Goal: Transaction & Acquisition: Book appointment/travel/reservation

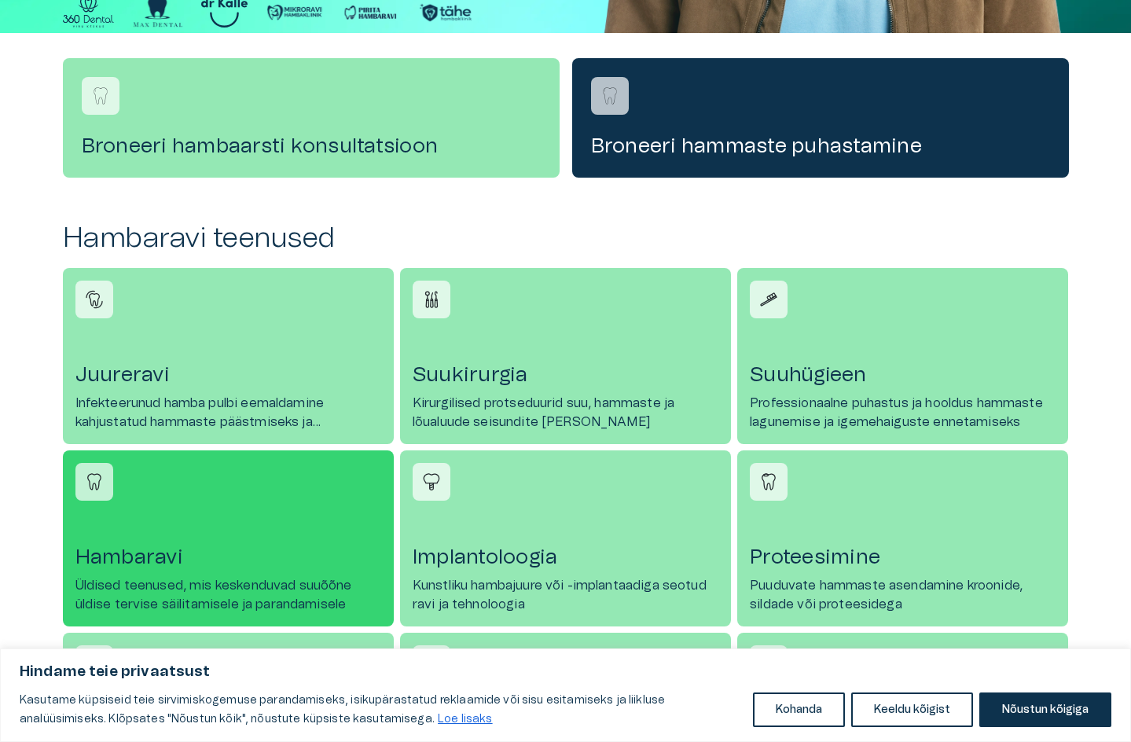
click at [156, 556] on h4 "Hambaravi" at bounding box center [228, 557] width 306 height 25
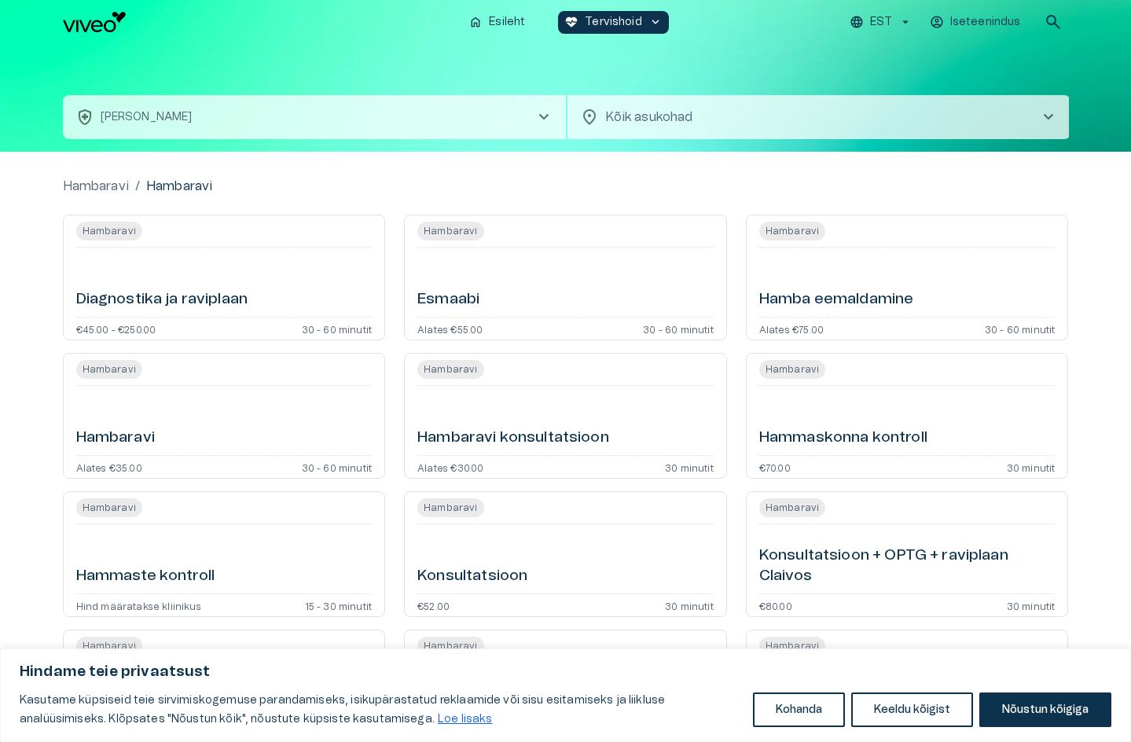
click at [204, 301] on h6 "Diagnostika ja raviplaan" at bounding box center [162, 299] width 172 height 21
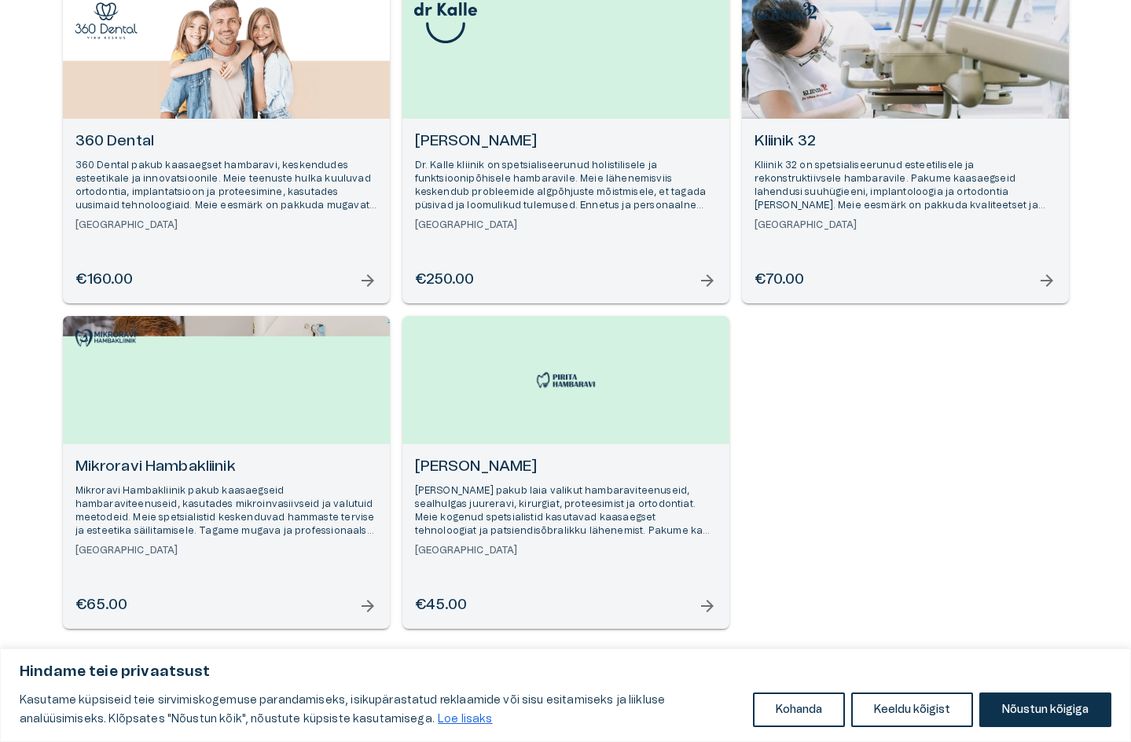
scroll to position [245, 0]
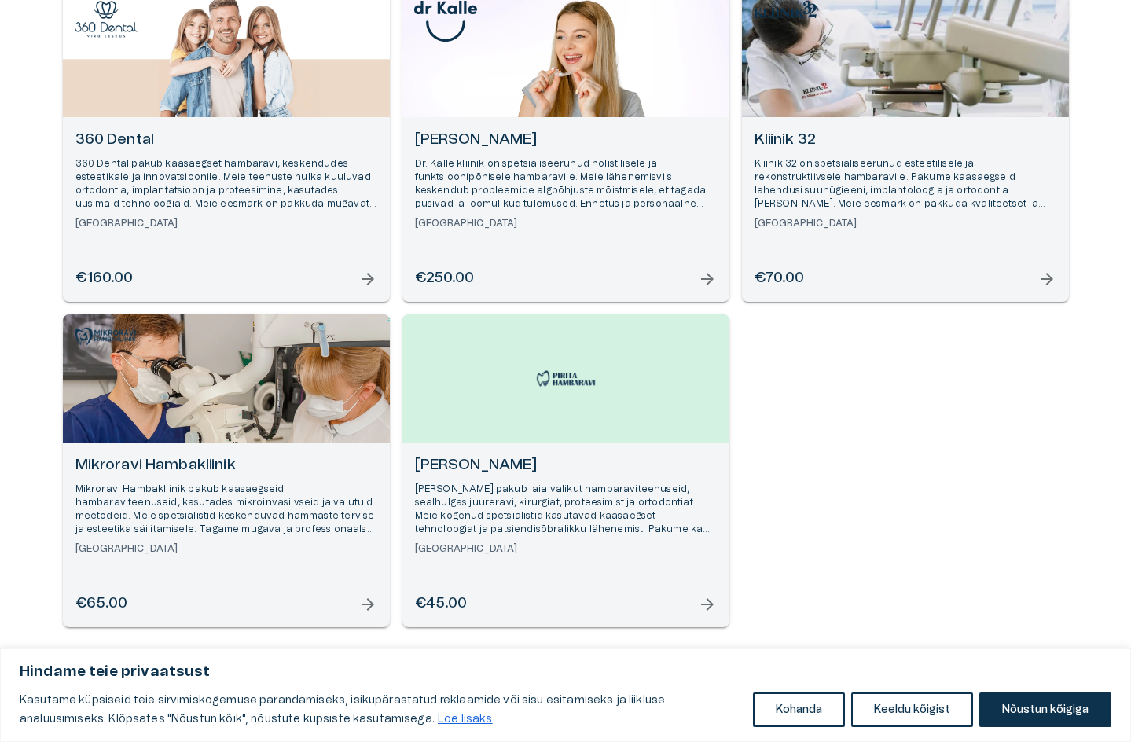
click at [370, 608] on span "arrow_forward" at bounding box center [367, 604] width 19 height 19
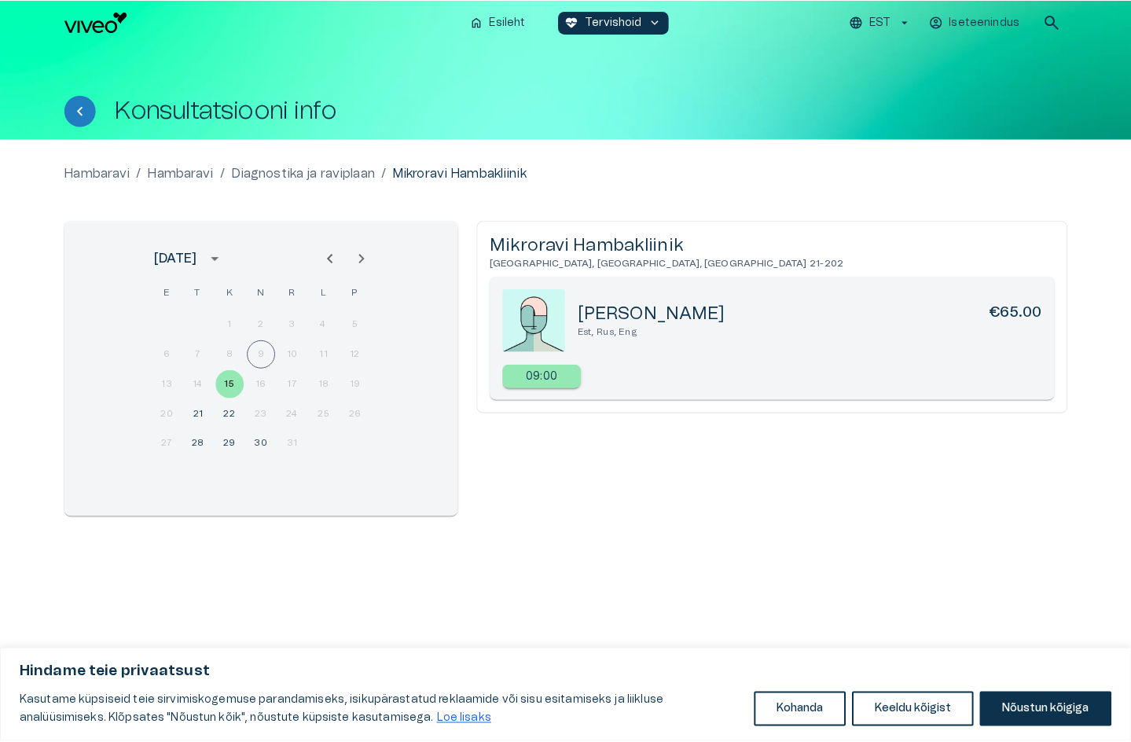
scroll to position [245, 0]
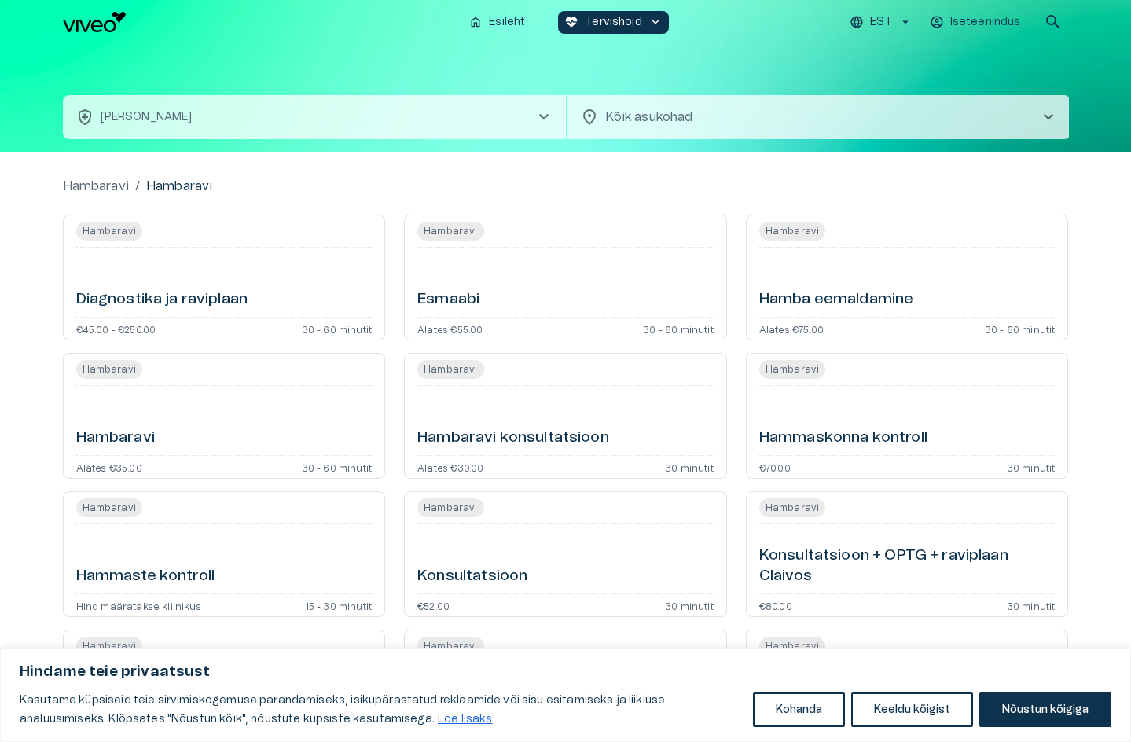
scroll to position [472, 0]
